Goal: Task Accomplishment & Management: Manage account settings

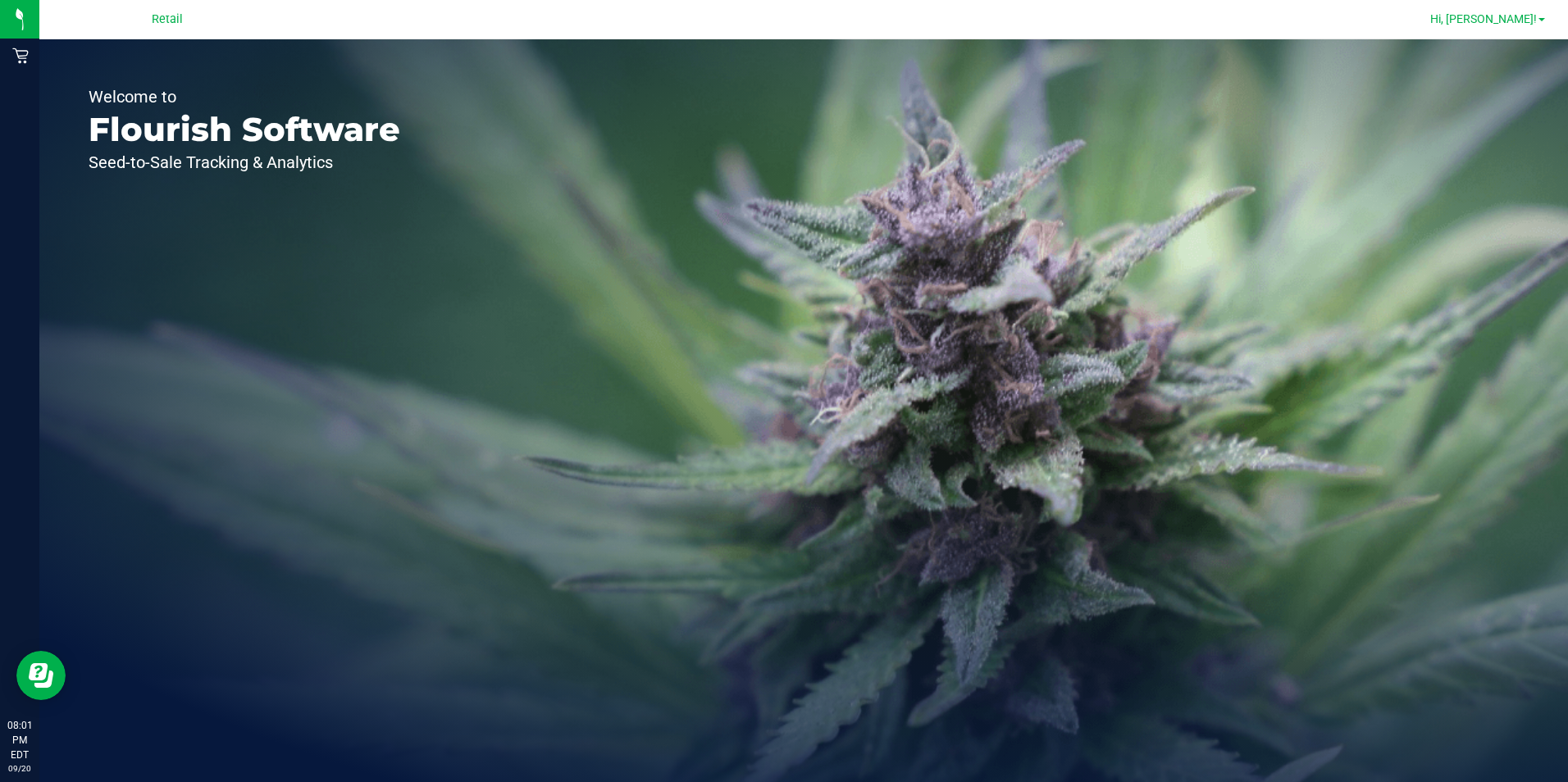
click at [1546, 14] on link "Hi, [PERSON_NAME]!" at bounding box center [1487, 19] width 128 height 17
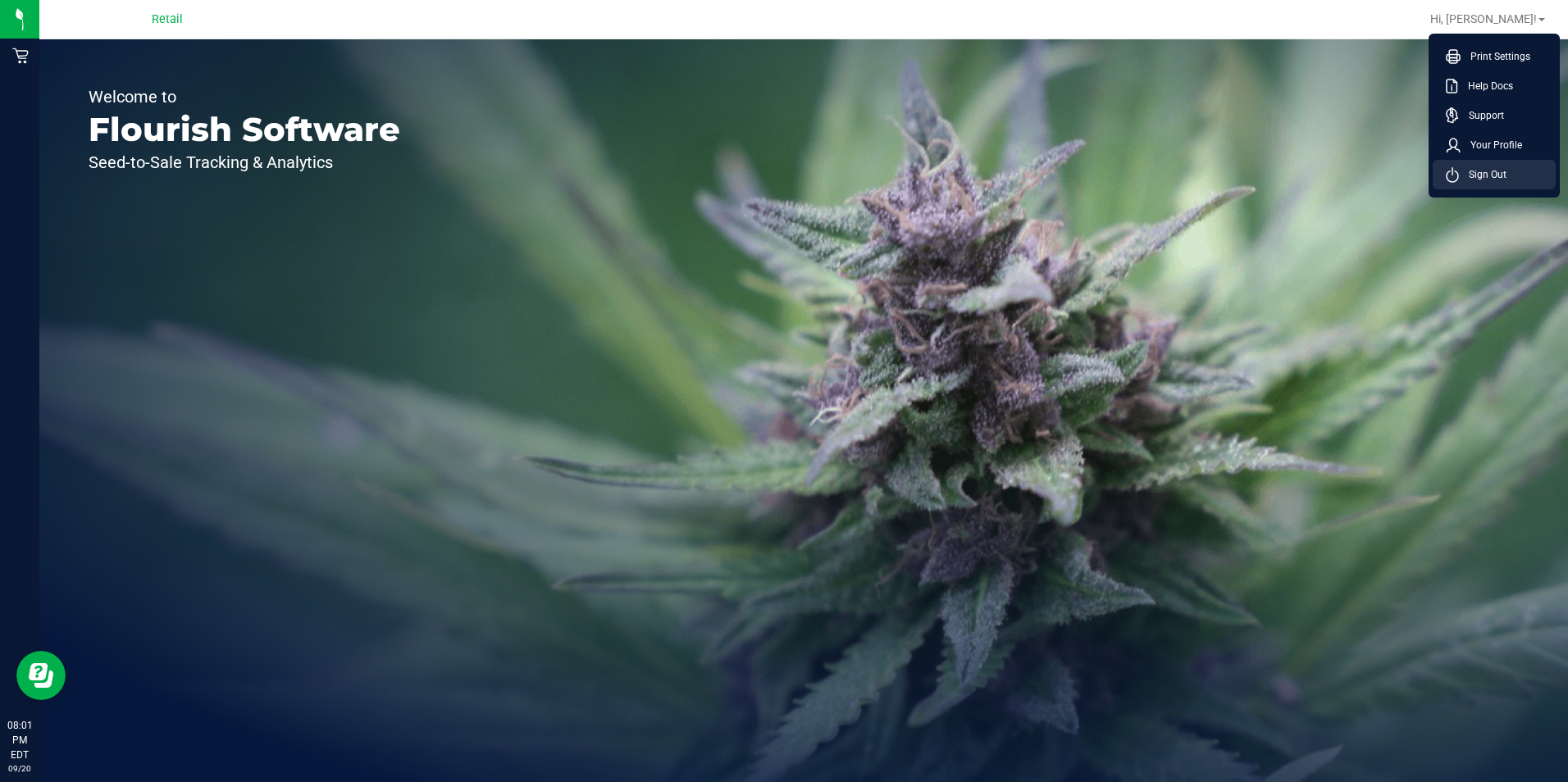
click at [1497, 176] on span "Sign Out" at bounding box center [1482, 174] width 48 height 16
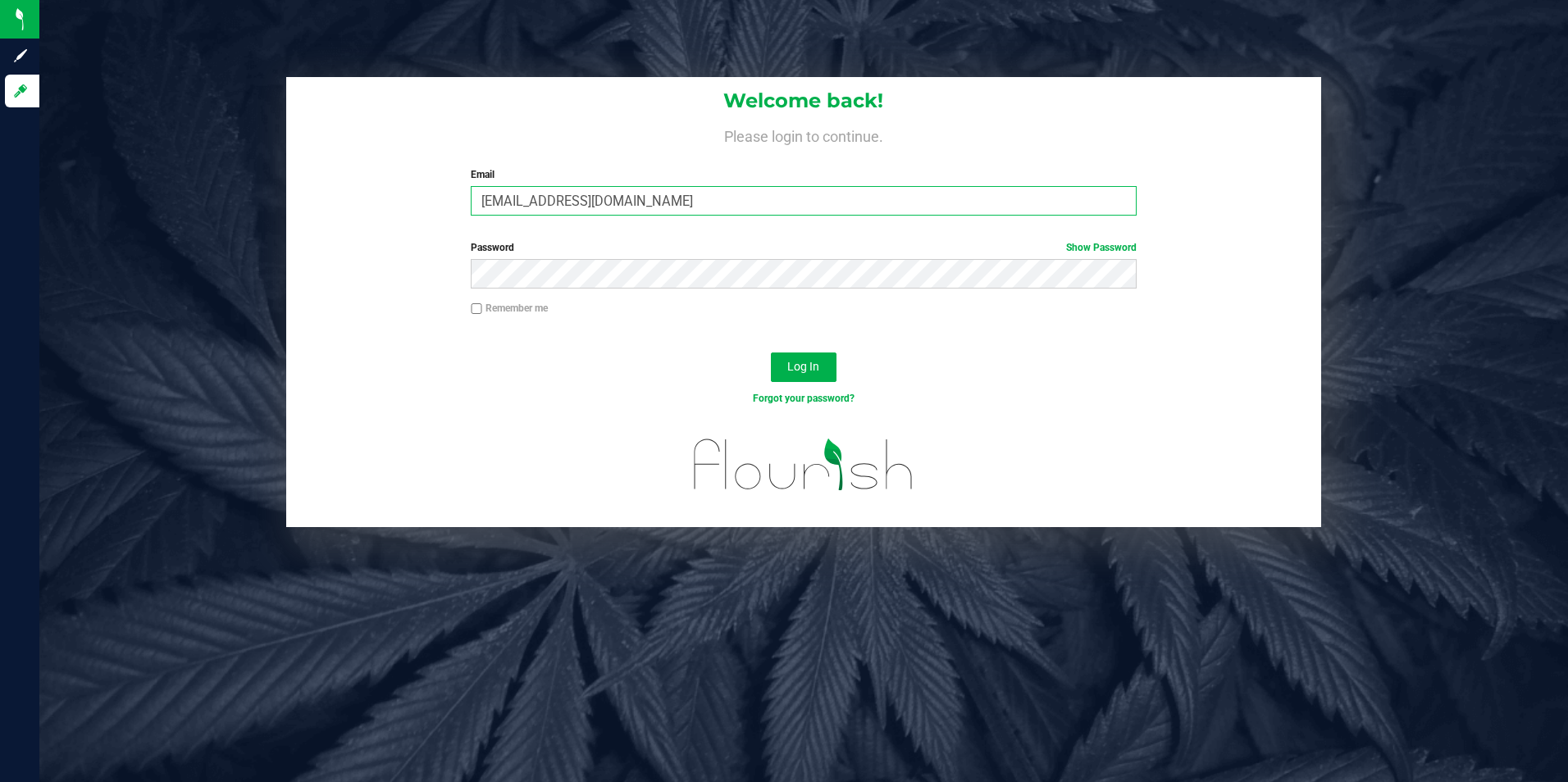
click at [744, 199] on input "[EMAIL_ADDRESS][DOMAIN_NAME]" at bounding box center [803, 200] width 666 height 29
type input "[EMAIL_ADDRESS][DOMAIN_NAME]"
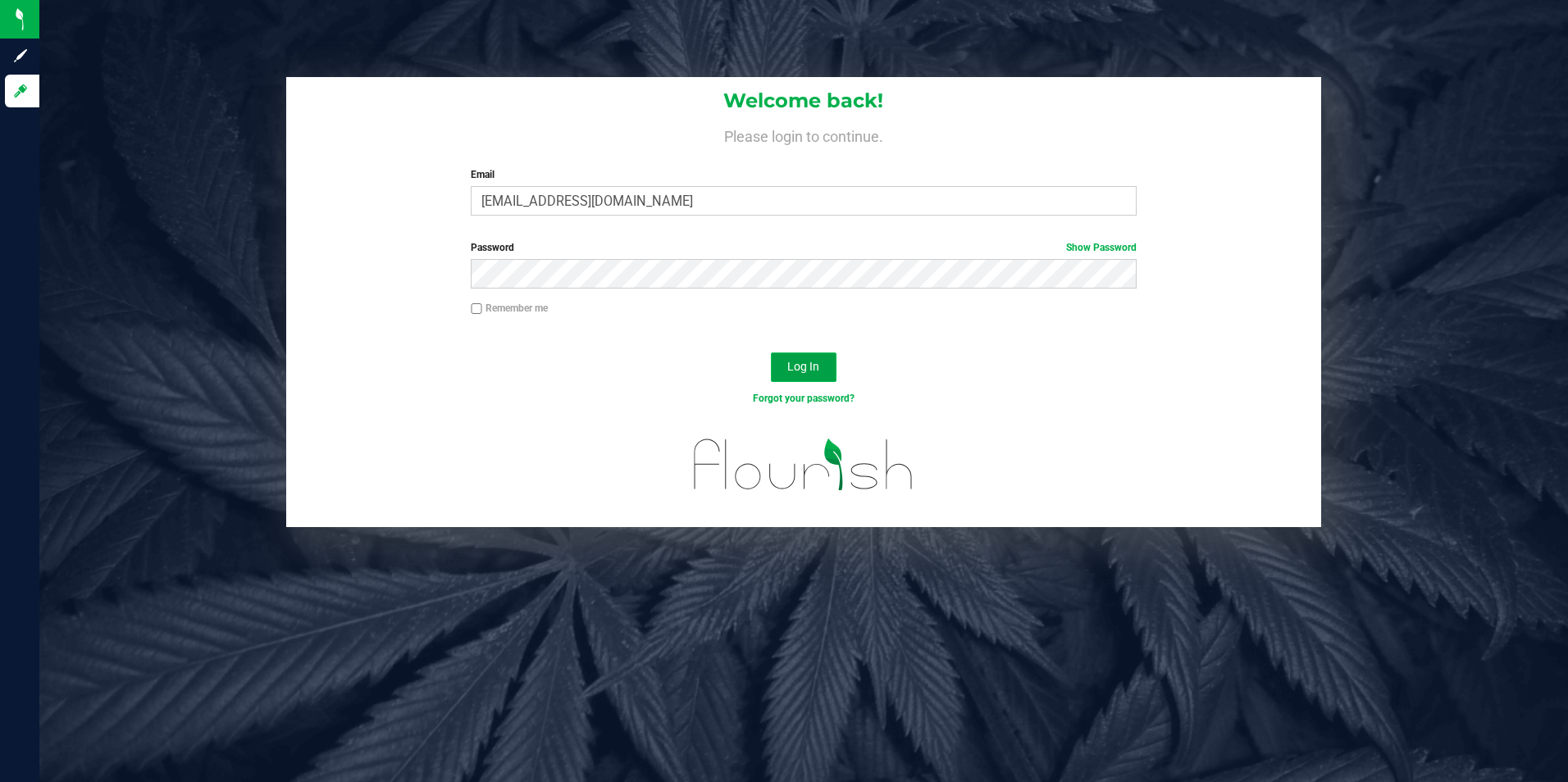
click at [807, 362] on span "Log In" at bounding box center [803, 367] width 32 height 13
